Goal: Information Seeking & Learning: Understand process/instructions

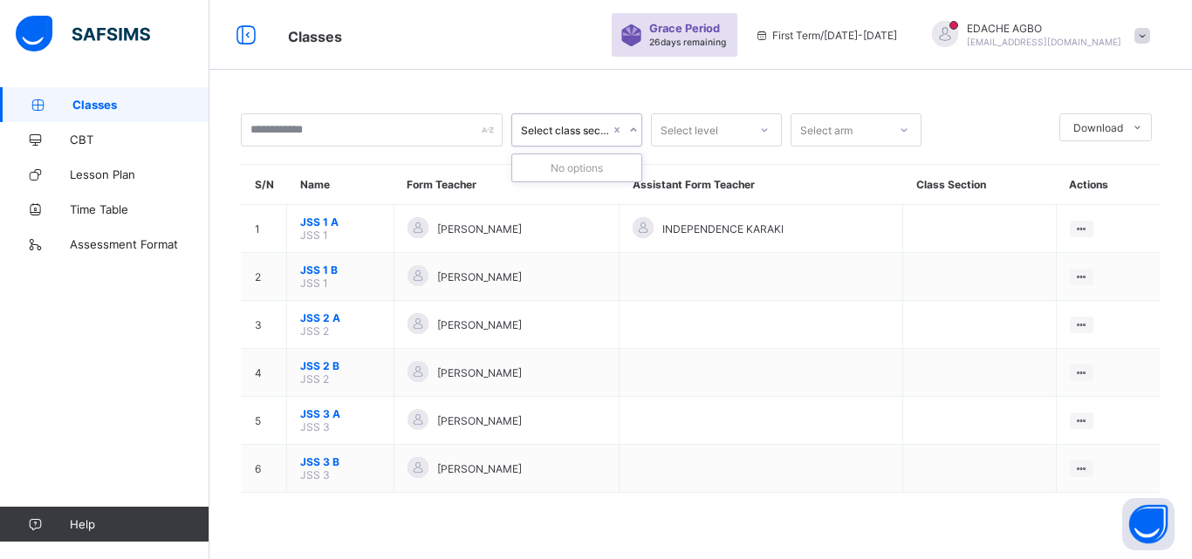
click at [634, 131] on icon at bounding box center [633, 129] width 6 height 3
click at [634, 131] on icon at bounding box center [633, 129] width 10 height 17
click at [634, 131] on icon at bounding box center [633, 129] width 6 height 3
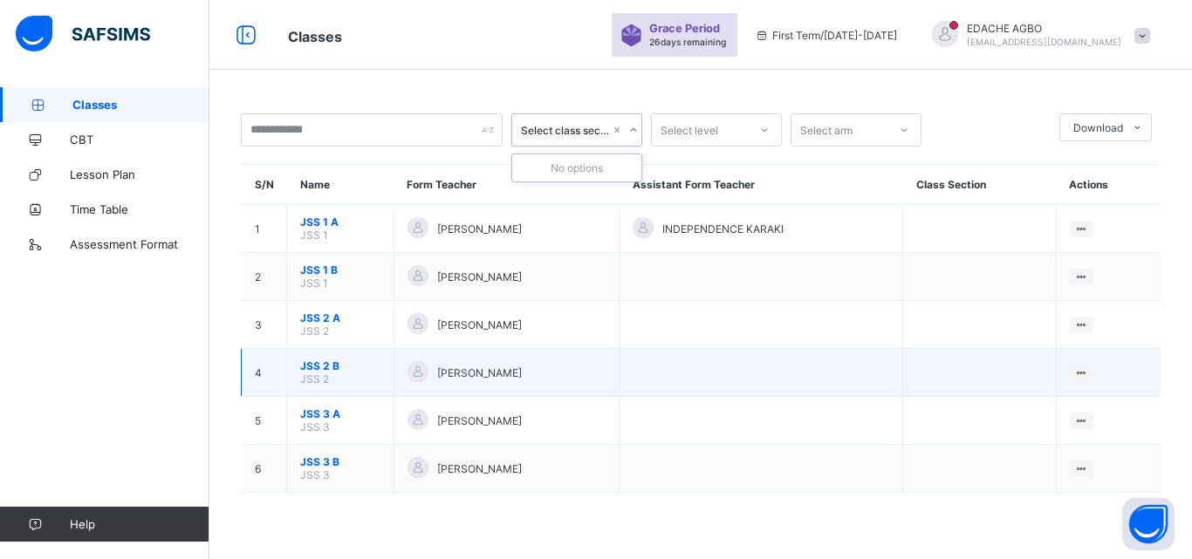
click at [985, 370] on td at bounding box center [979, 373] width 153 height 48
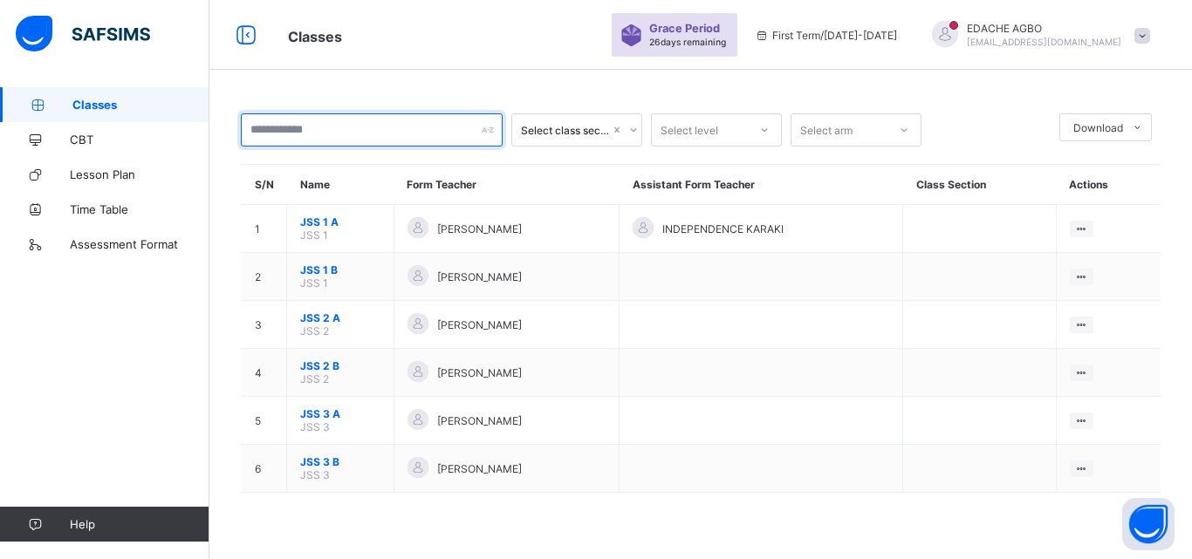
click at [333, 137] on input "text" at bounding box center [372, 129] width 262 height 33
type input "*"
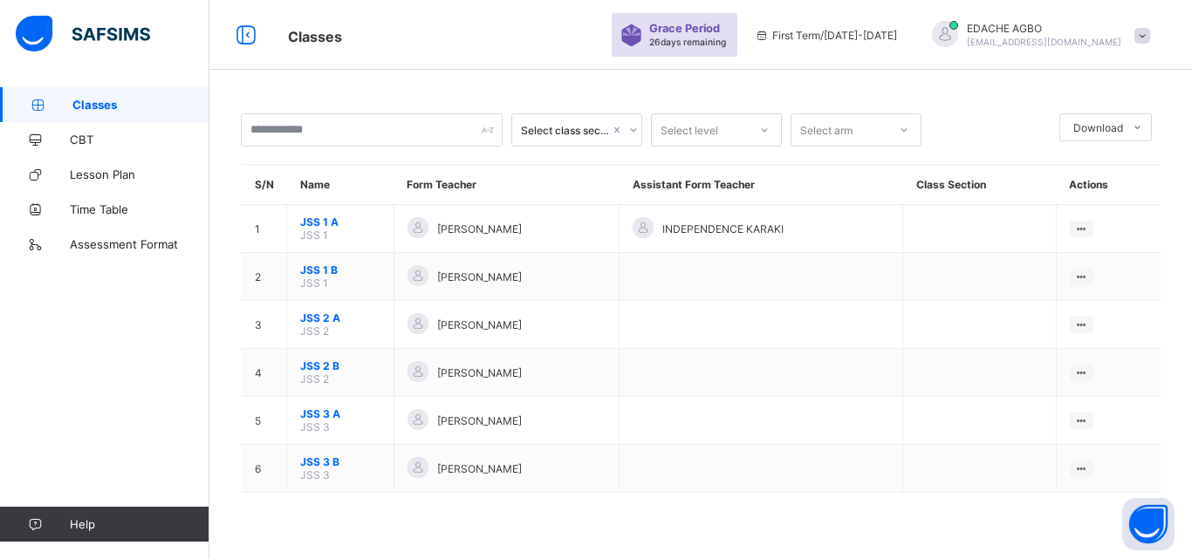
click at [764, 134] on icon at bounding box center [764, 129] width 10 height 17
click at [633, 132] on icon at bounding box center [633, 129] width 6 height 3
click at [633, 132] on icon at bounding box center [633, 129] width 10 height 17
click at [633, 132] on icon at bounding box center [633, 129] width 6 height 3
click at [633, 132] on icon at bounding box center [633, 129] width 10 height 17
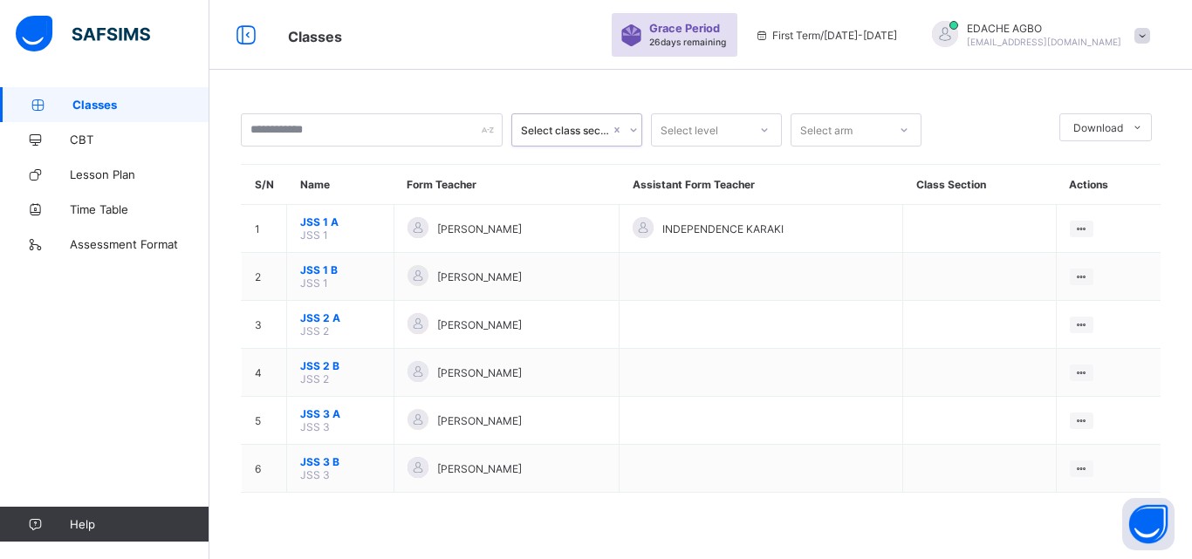
click at [902, 130] on icon at bounding box center [904, 129] width 6 height 3
click at [856, 199] on div "A" at bounding box center [855, 195] width 129 height 27
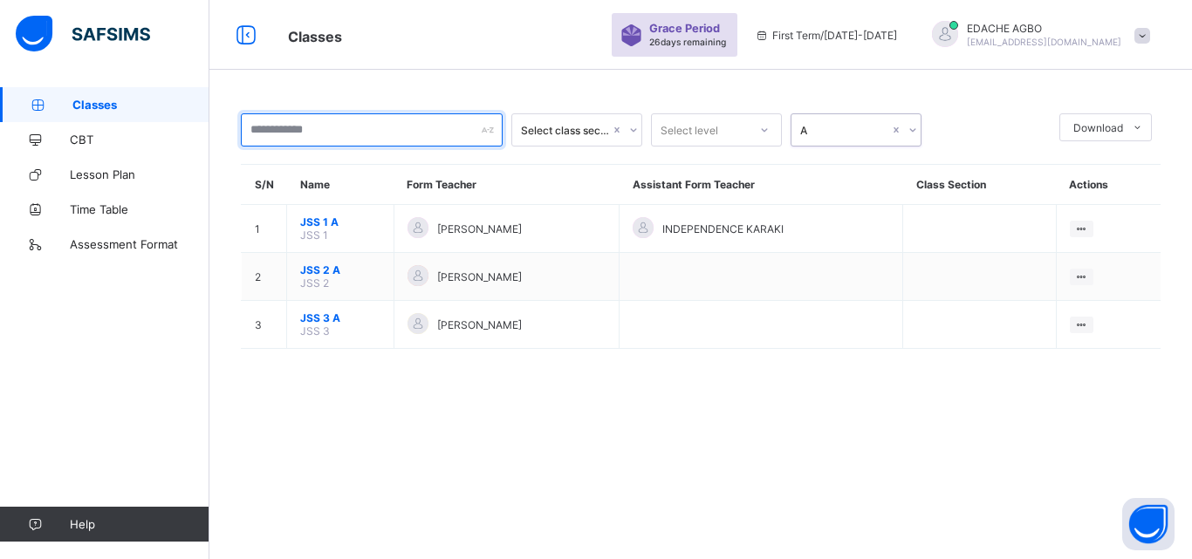
click at [436, 139] on input "text" at bounding box center [372, 129] width 262 height 33
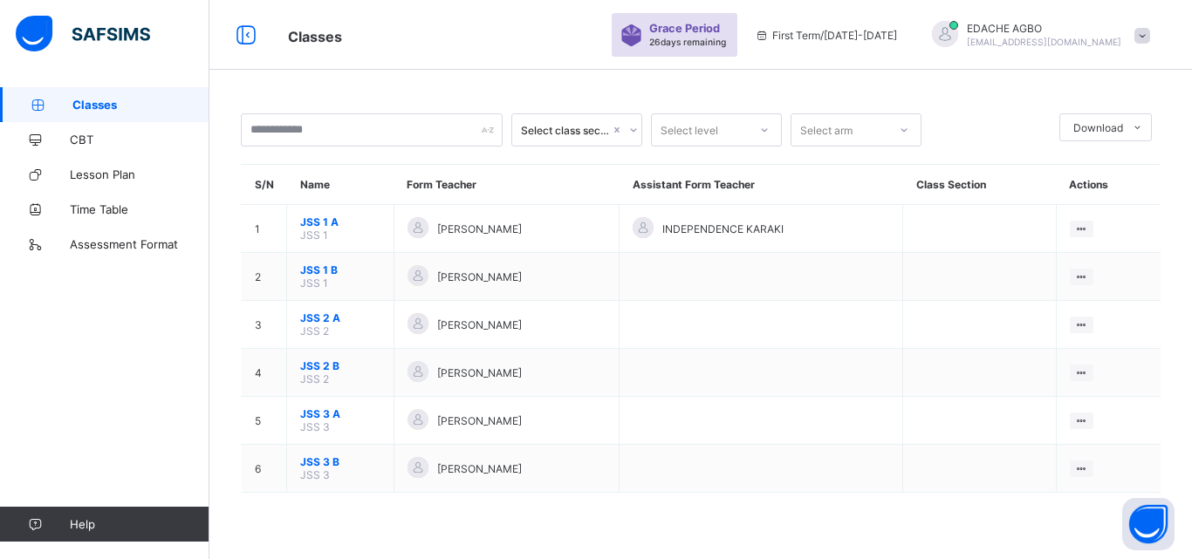
click at [1148, 36] on span at bounding box center [1142, 36] width 16 height 16
click at [247, 32] on icon at bounding box center [246, 35] width 30 height 25
click at [271, 32] on div "Classes" at bounding box center [441, 35] width 341 height 23
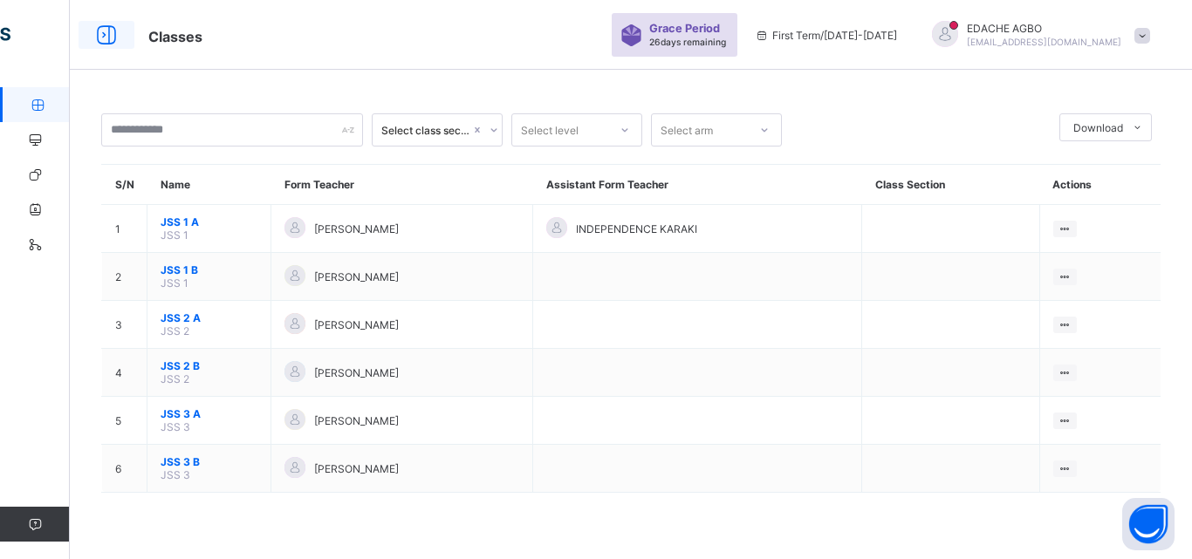
click at [104, 29] on icon at bounding box center [107, 35] width 30 height 25
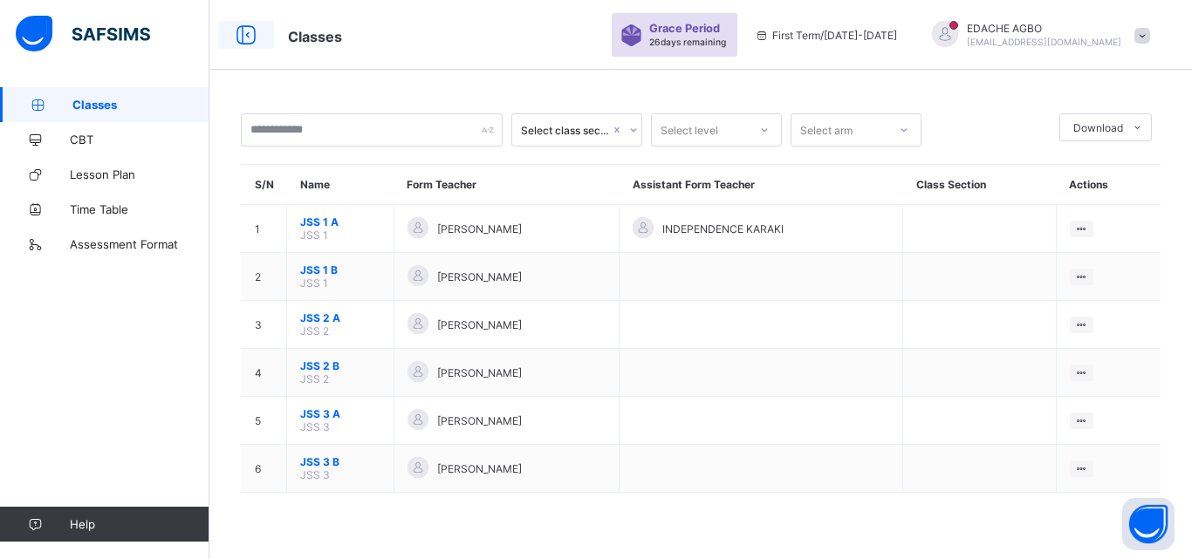
click at [104, 29] on div "Classes Grace Period 26 days remaining First Term / 2025-2026 EDACHE AGBO agboe…" at bounding box center [596, 279] width 1192 height 559
click at [246, 31] on icon at bounding box center [246, 35] width 30 height 25
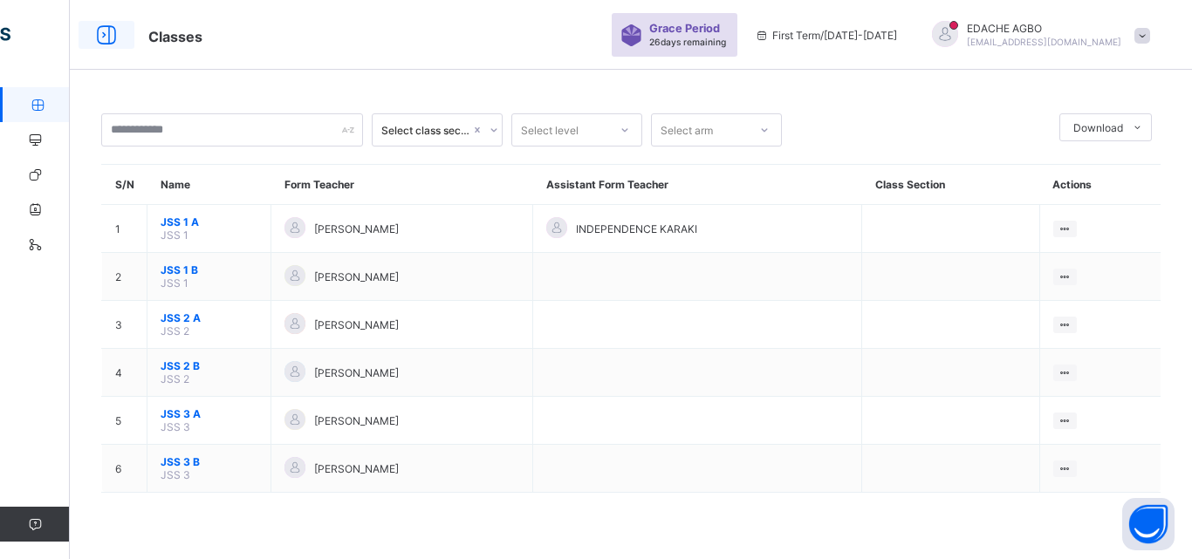
click at [113, 35] on icon at bounding box center [107, 35] width 30 height 25
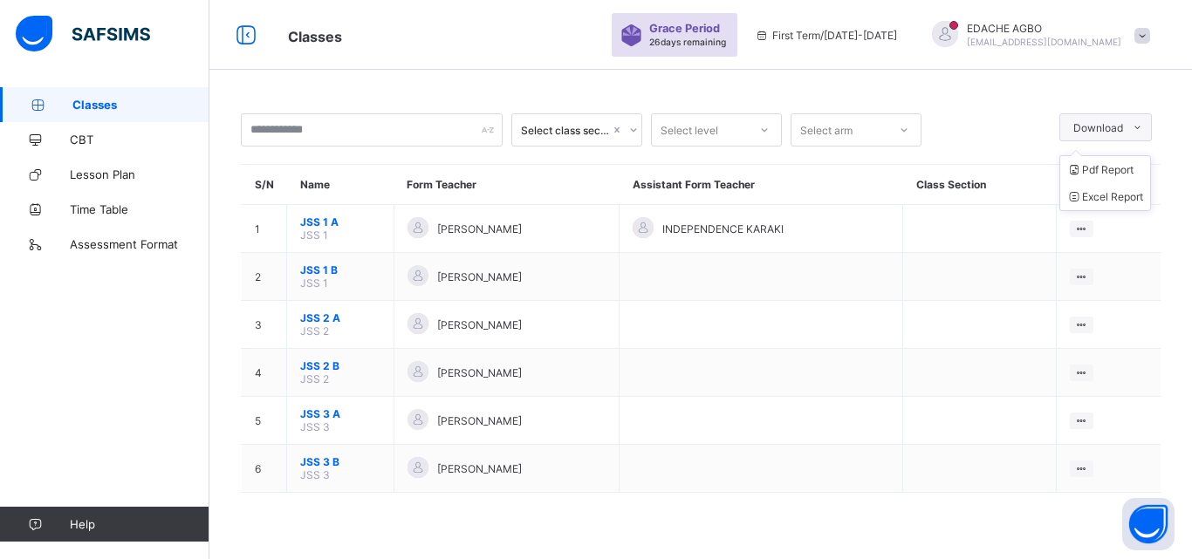
click at [1127, 126] on span at bounding box center [1137, 127] width 28 height 28
click at [1139, 125] on icon at bounding box center [1137, 127] width 13 height 11
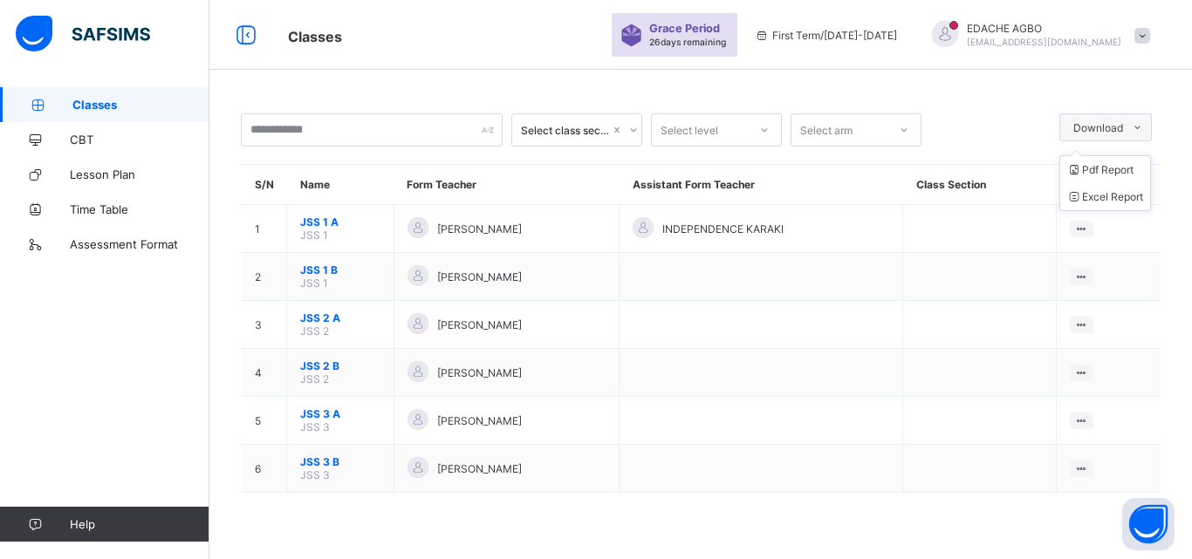
click at [1139, 125] on icon at bounding box center [1137, 127] width 13 height 11
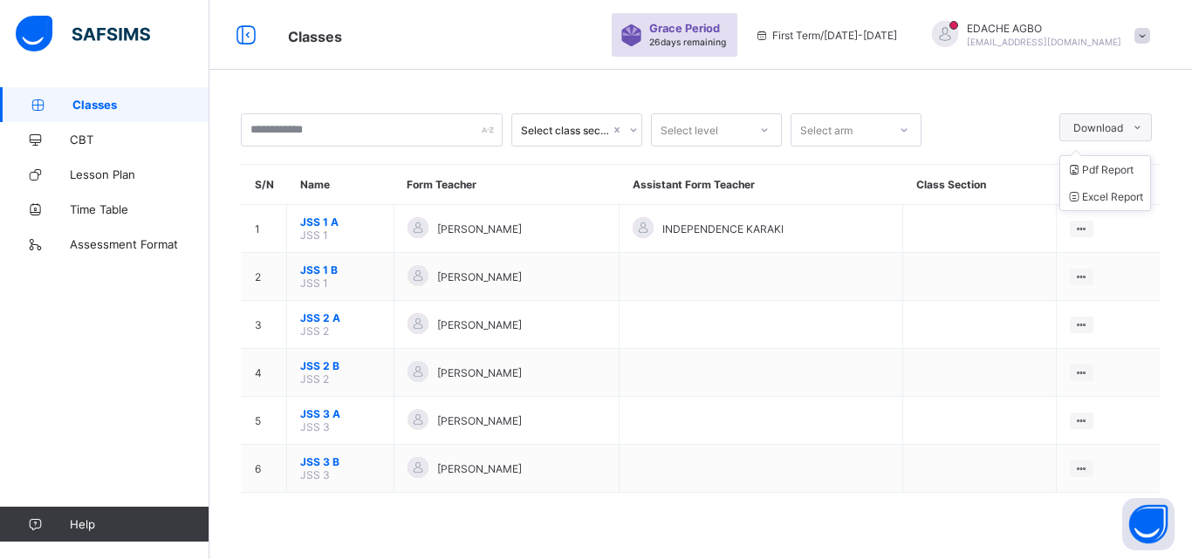
click at [1139, 125] on icon at bounding box center [1137, 127] width 13 height 11
click at [243, 39] on icon at bounding box center [246, 35] width 30 height 25
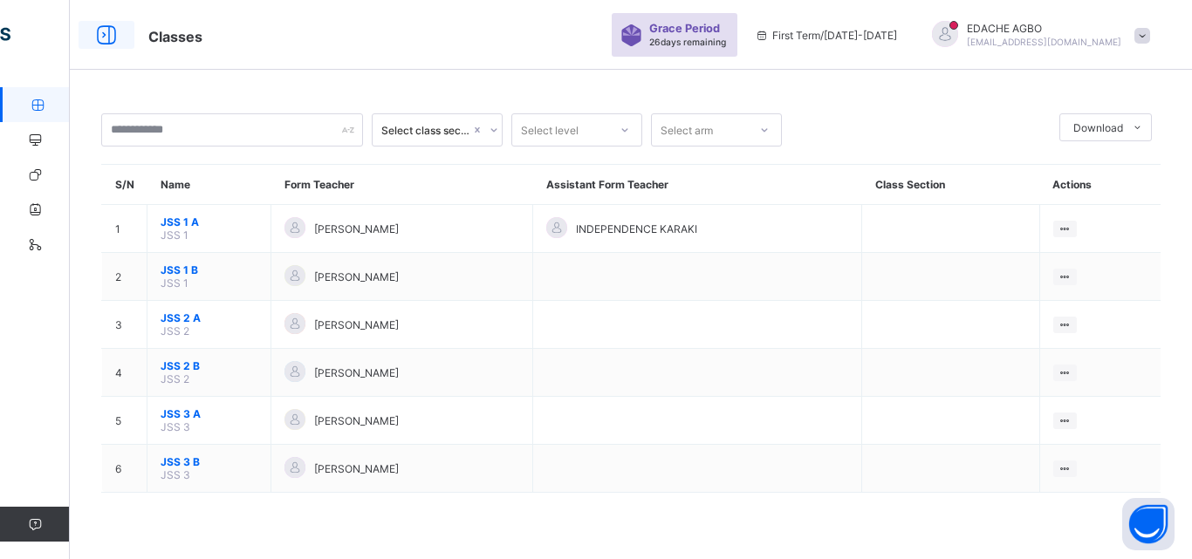
click at [243, 39] on div "Classes Grace Period 26 days remaining First Term / 2025-2026 EDACHE AGBO agboe…" at bounding box center [596, 35] width 1192 height 70
click at [243, 39] on span "Classes" at bounding box center [371, 35] width 446 height 23
click at [100, 34] on icon at bounding box center [107, 35] width 30 height 25
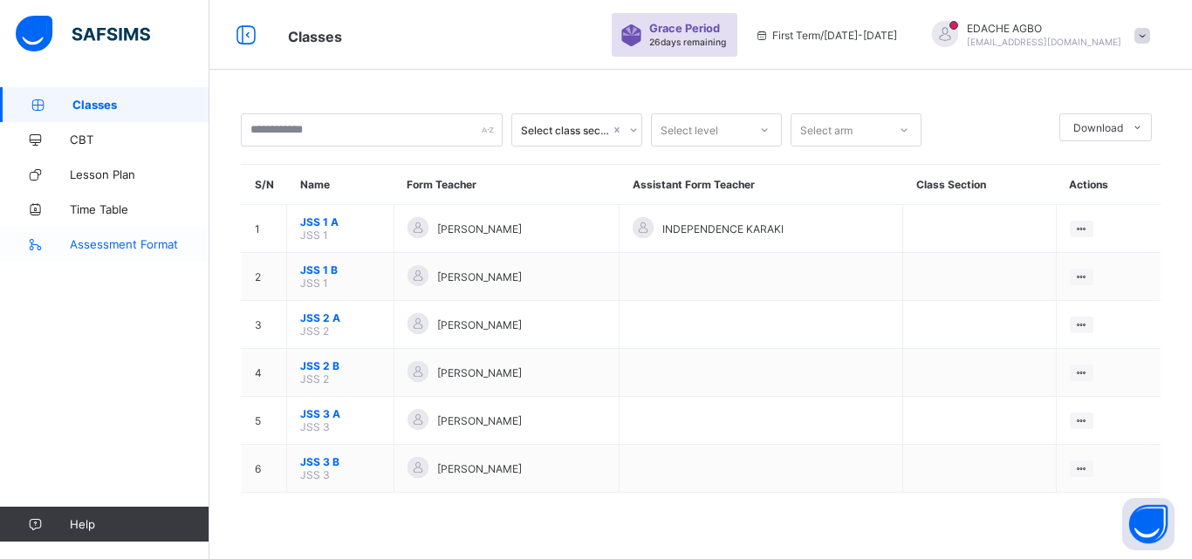
click at [93, 242] on span "Assessment Format" at bounding box center [140, 244] width 140 height 14
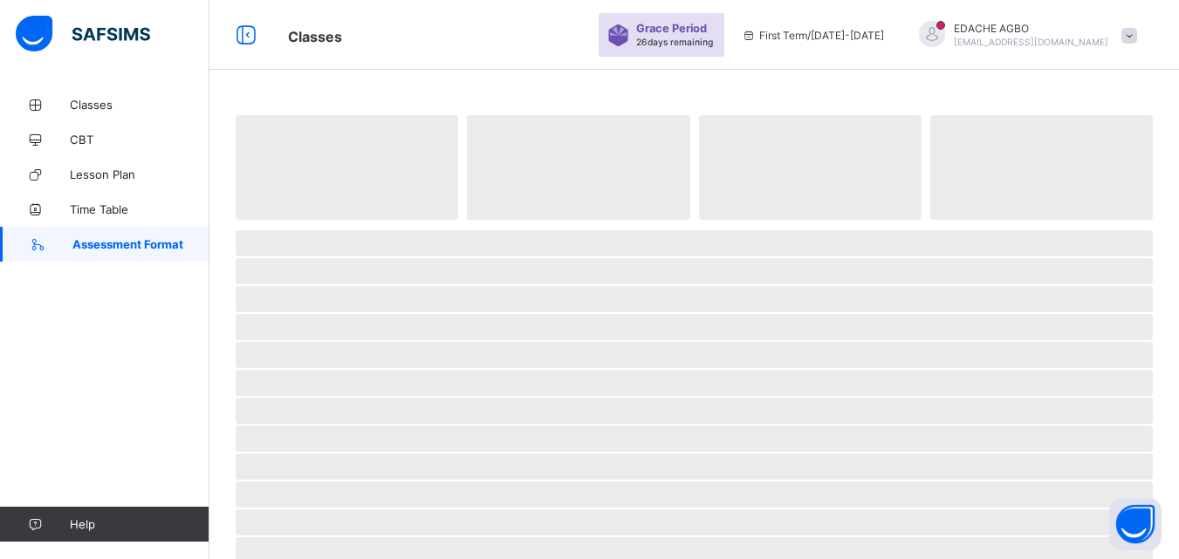
click at [93, 242] on span "Assessment Format" at bounding box center [140, 244] width 137 height 14
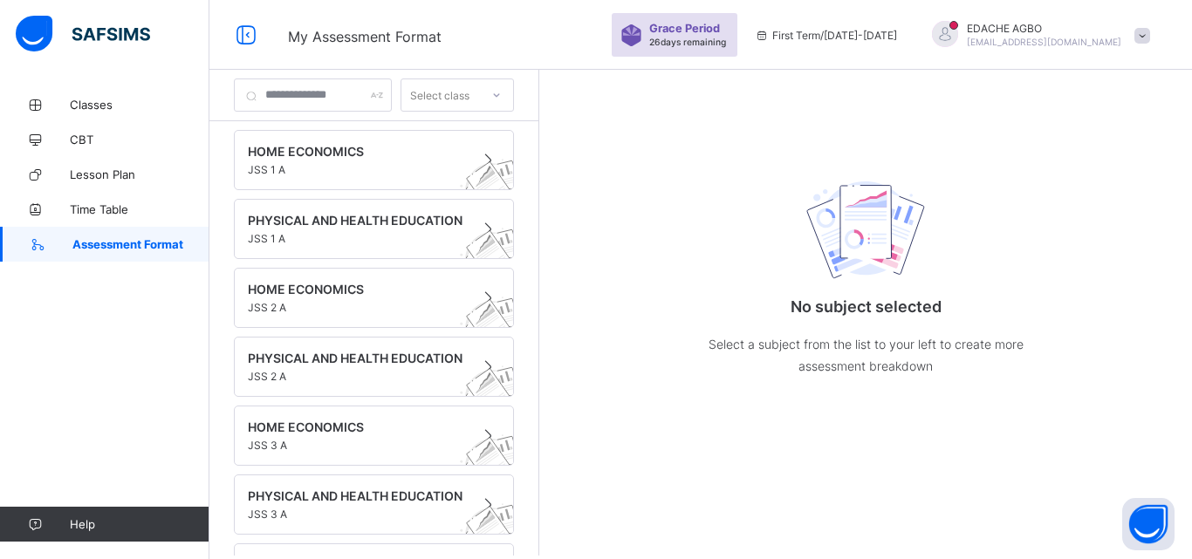
click at [502, 97] on icon at bounding box center [496, 94] width 10 height 17
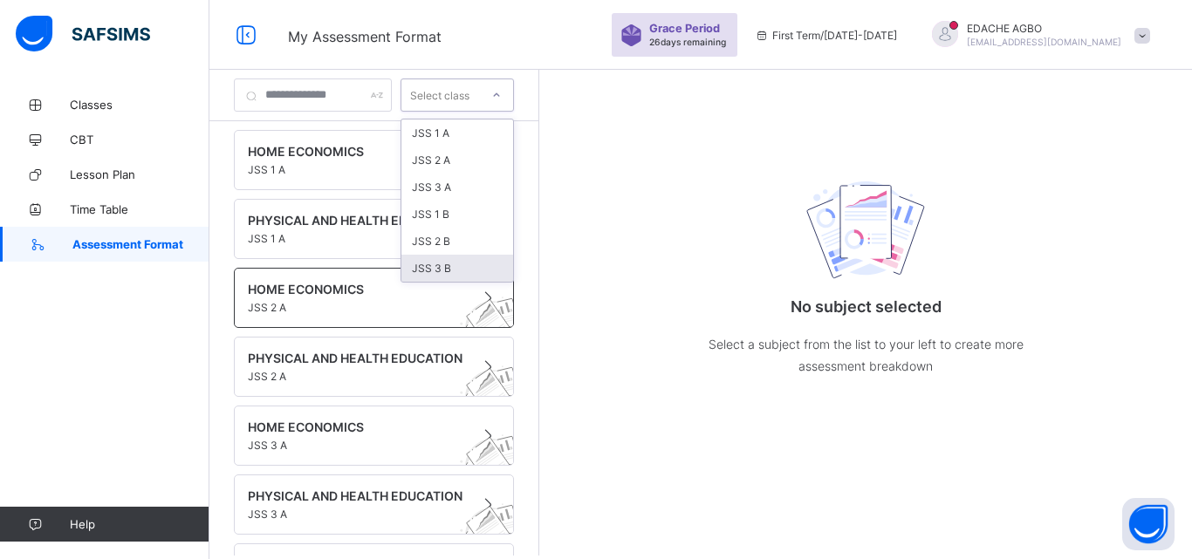
click at [297, 308] on span "JSS 2 A" at bounding box center [357, 307] width 219 height 13
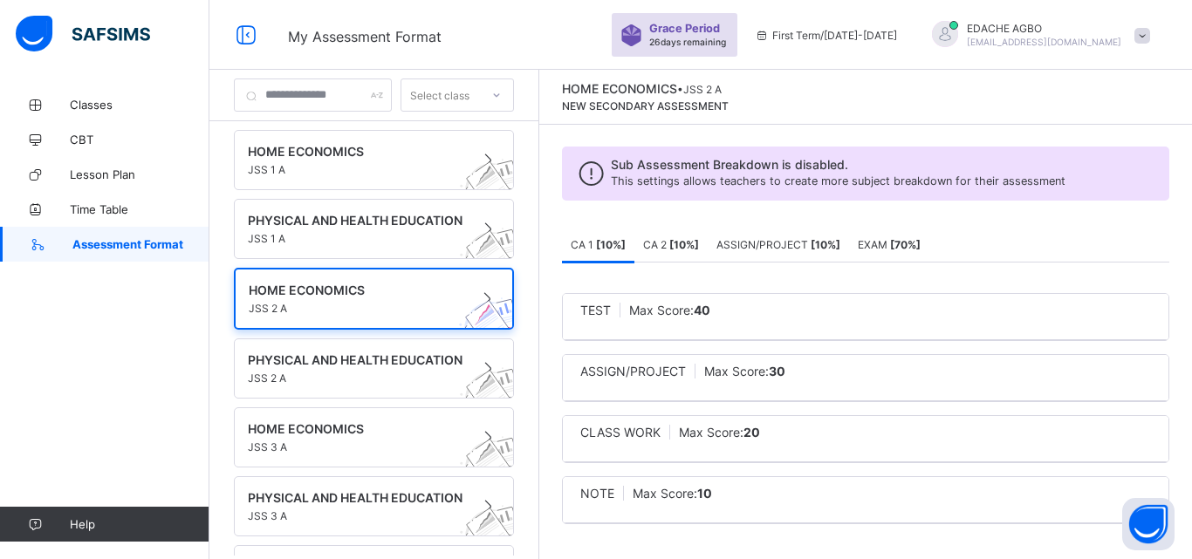
click at [502, 92] on icon at bounding box center [496, 94] width 10 height 17
click at [65, 363] on div "Classes CBT Lesson Plan Time Table Assessment Format Help" at bounding box center [104, 315] width 209 height 490
